Goal: Use online tool/utility: Use online tool/utility

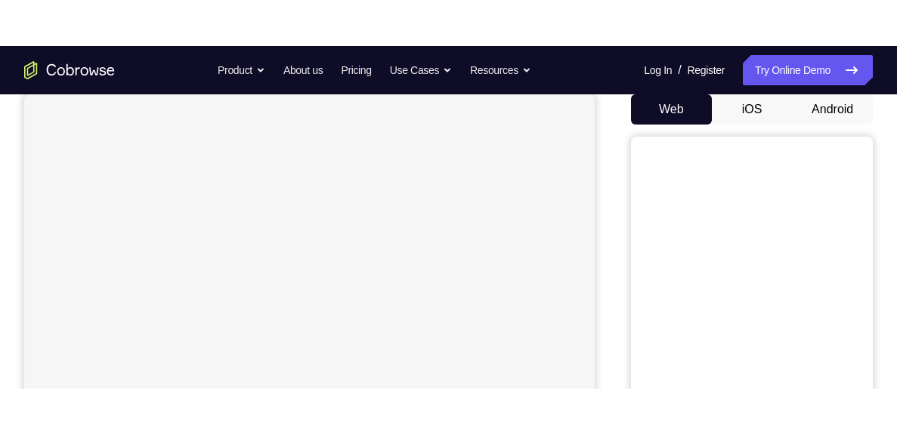
scroll to position [162, 0]
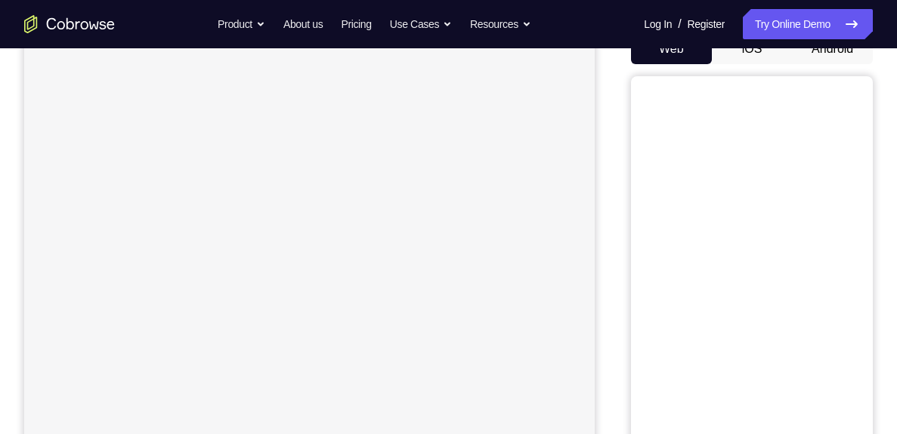
click at [828, 55] on button "Android" at bounding box center [832, 49] width 81 height 30
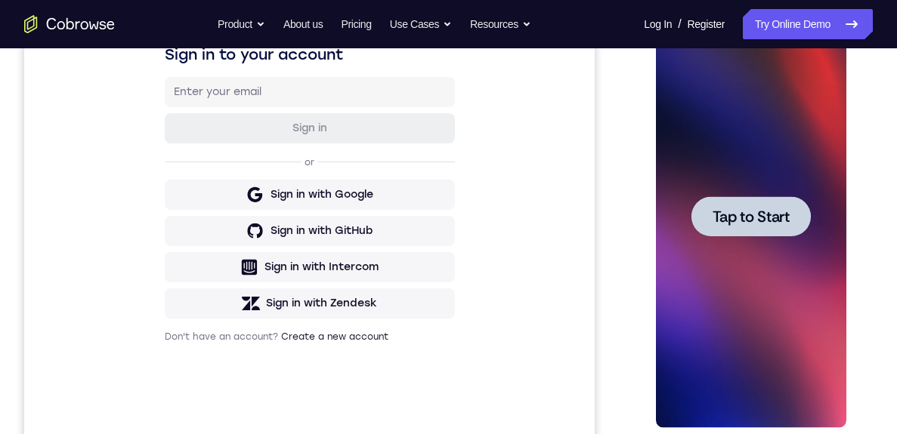
scroll to position [0, 0]
click at [619, 106] on div "Your Support Agent Your Customer Web iOS Android" at bounding box center [448, 168] width 848 height 558
click at [755, 228] on div at bounding box center [749, 216] width 119 height 40
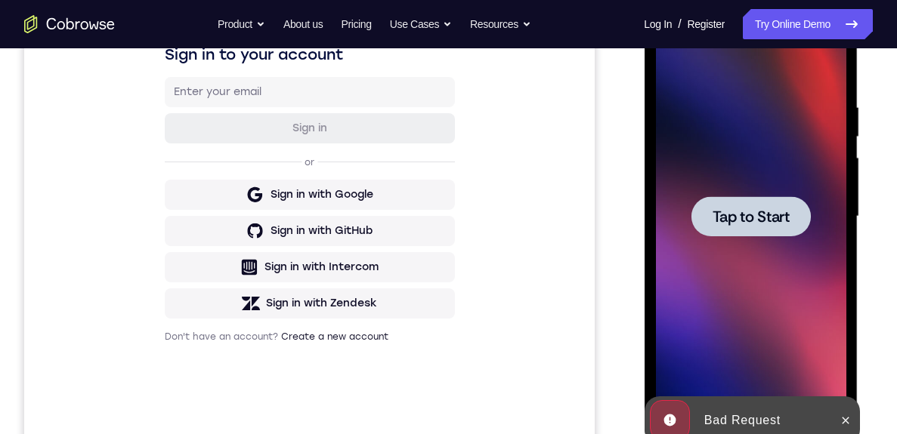
click at [751, 223] on span "Tap to Start" at bounding box center [749, 216] width 77 height 15
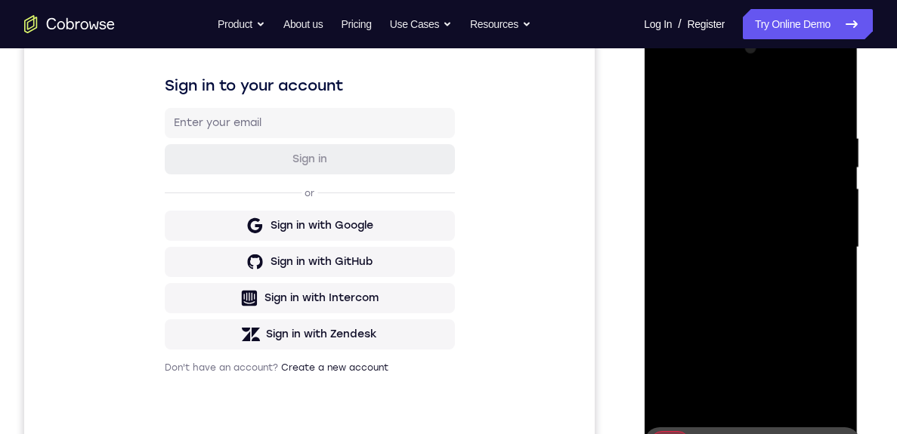
scroll to position [274, 0]
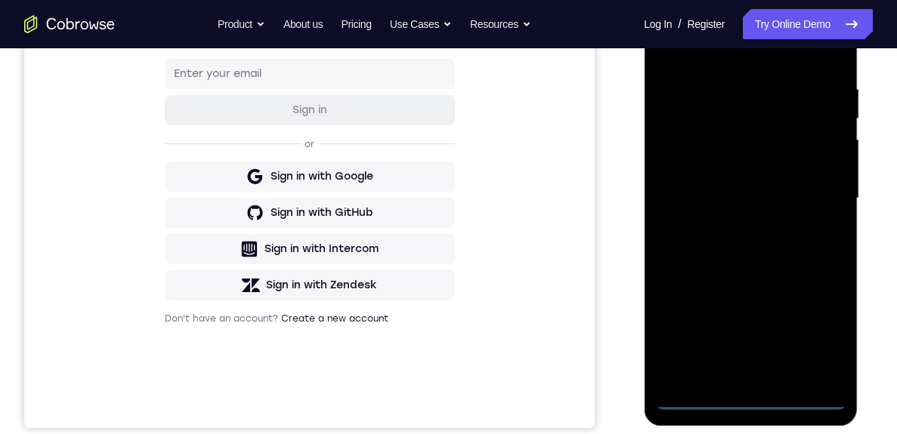
click at [750, 342] on div at bounding box center [750, 198] width 190 height 423
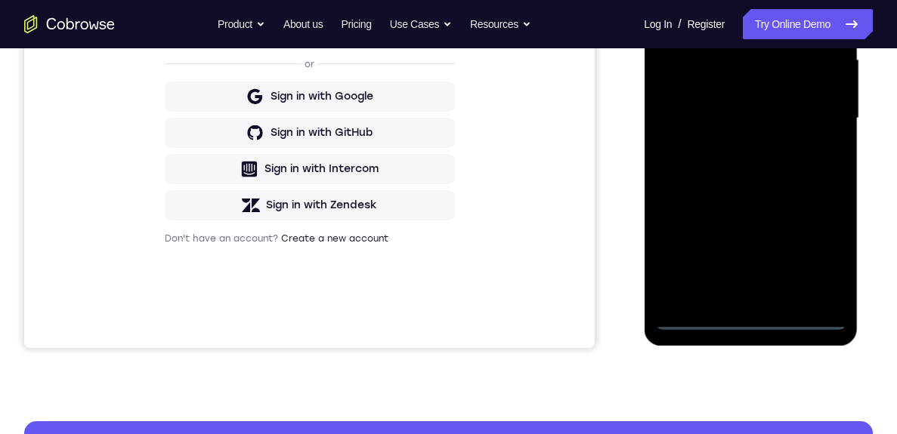
scroll to position [240, 0]
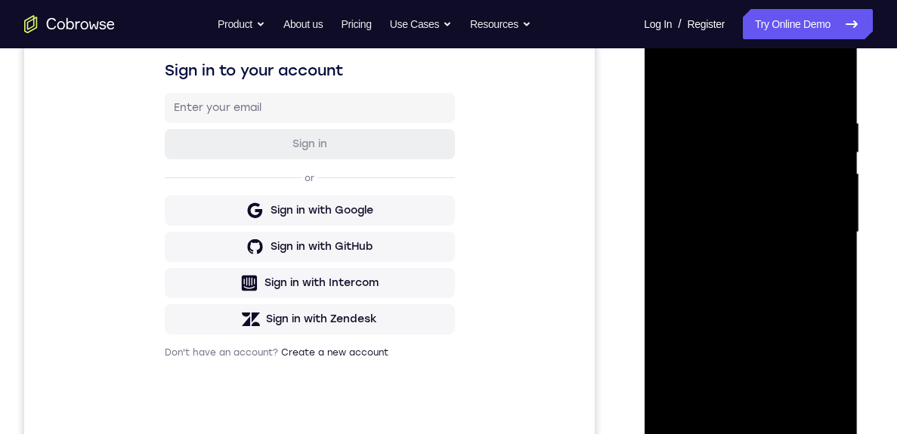
click at [684, 208] on div at bounding box center [750, 232] width 190 height 423
click at [726, 242] on div at bounding box center [750, 232] width 190 height 423
click at [746, 342] on div at bounding box center [750, 232] width 190 height 423
click at [735, 175] on div at bounding box center [750, 232] width 190 height 423
click at [729, 140] on div at bounding box center [750, 232] width 190 height 423
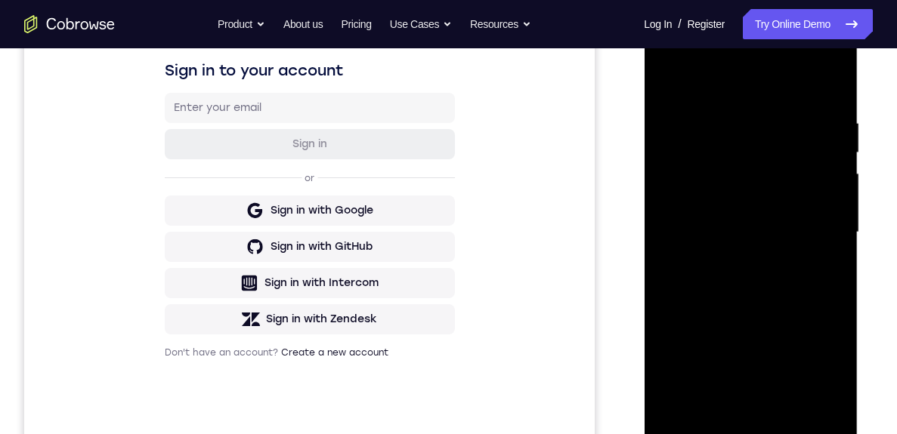
click at [721, 183] on div at bounding box center [750, 232] width 190 height 423
click at [815, 268] on div at bounding box center [750, 232] width 190 height 423
click at [815, 270] on div at bounding box center [750, 232] width 190 height 423
click at [810, 342] on div at bounding box center [750, 232] width 190 height 423
click at [812, 342] on div at bounding box center [750, 232] width 190 height 423
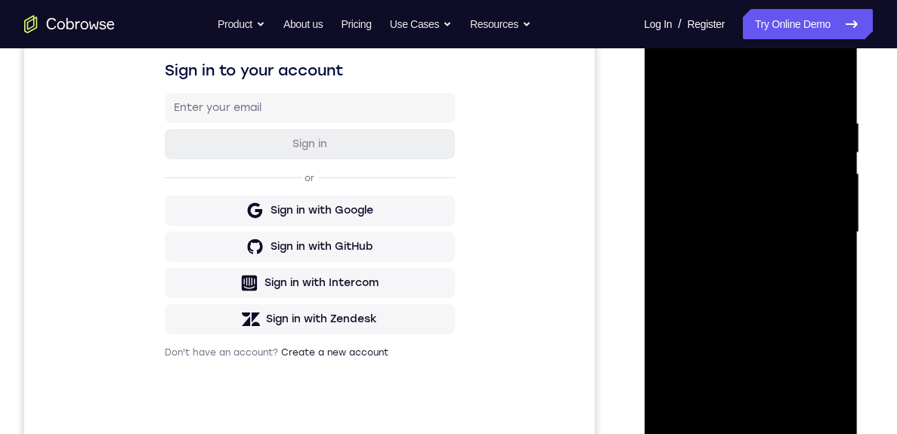
click at [813, 342] on div at bounding box center [750, 232] width 190 height 423
click at [750, 342] on div at bounding box center [750, 232] width 190 height 423
click at [819, 224] on div at bounding box center [750, 232] width 190 height 423
click at [739, 188] on div at bounding box center [750, 232] width 190 height 423
click at [756, 294] on div at bounding box center [750, 232] width 190 height 423
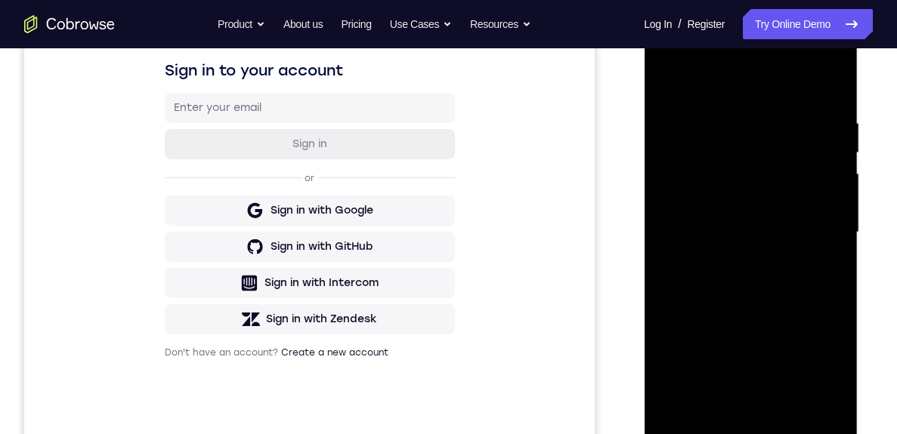
click at [687, 273] on div at bounding box center [750, 232] width 190 height 423
